Goal: Find specific page/section: Find specific page/section

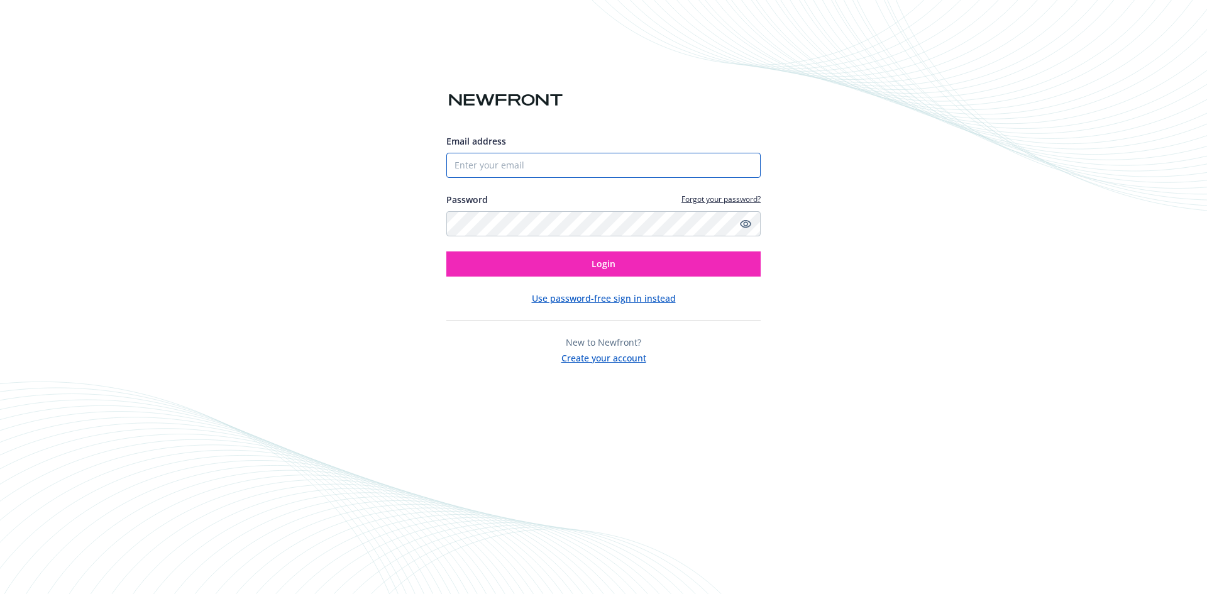
click at [607, 166] on input "Email address" at bounding box center [603, 165] width 314 height 25
type input "[EMAIL_ADDRESS][DOMAIN_NAME]"
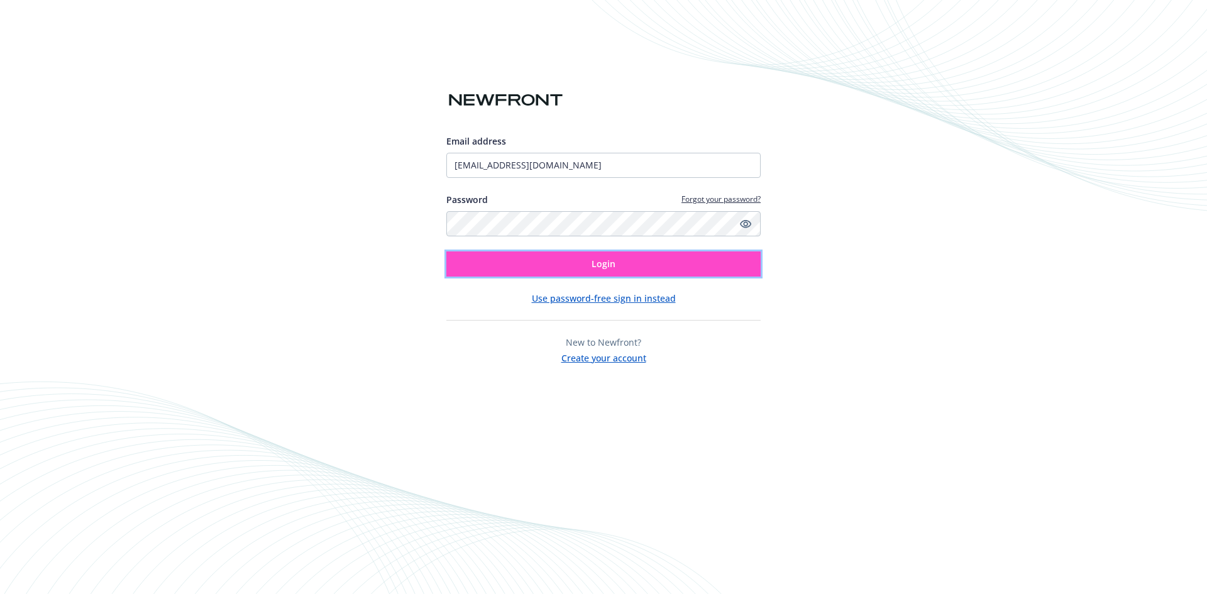
click at [595, 260] on span "Login" at bounding box center [604, 264] width 24 height 12
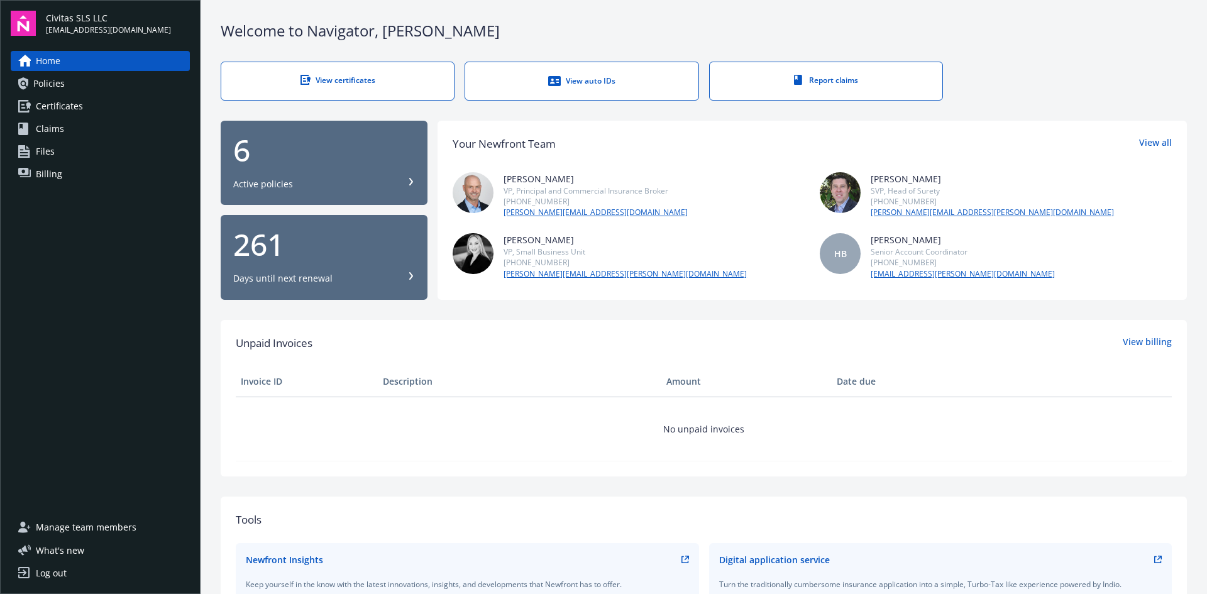
click at [47, 106] on span "Certificates" at bounding box center [59, 106] width 47 height 20
